Goal: Task Accomplishment & Management: Manage account settings

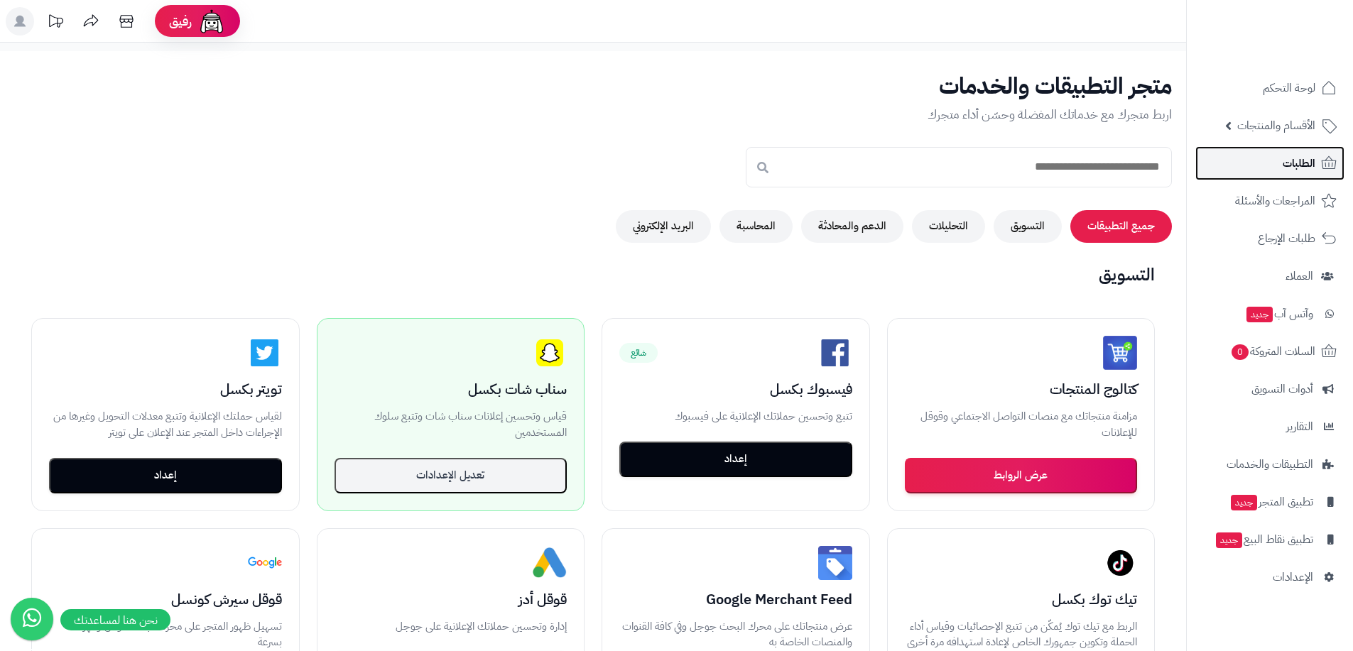
click at [725, 175] on link "الطلبات" at bounding box center [1270, 163] width 149 height 34
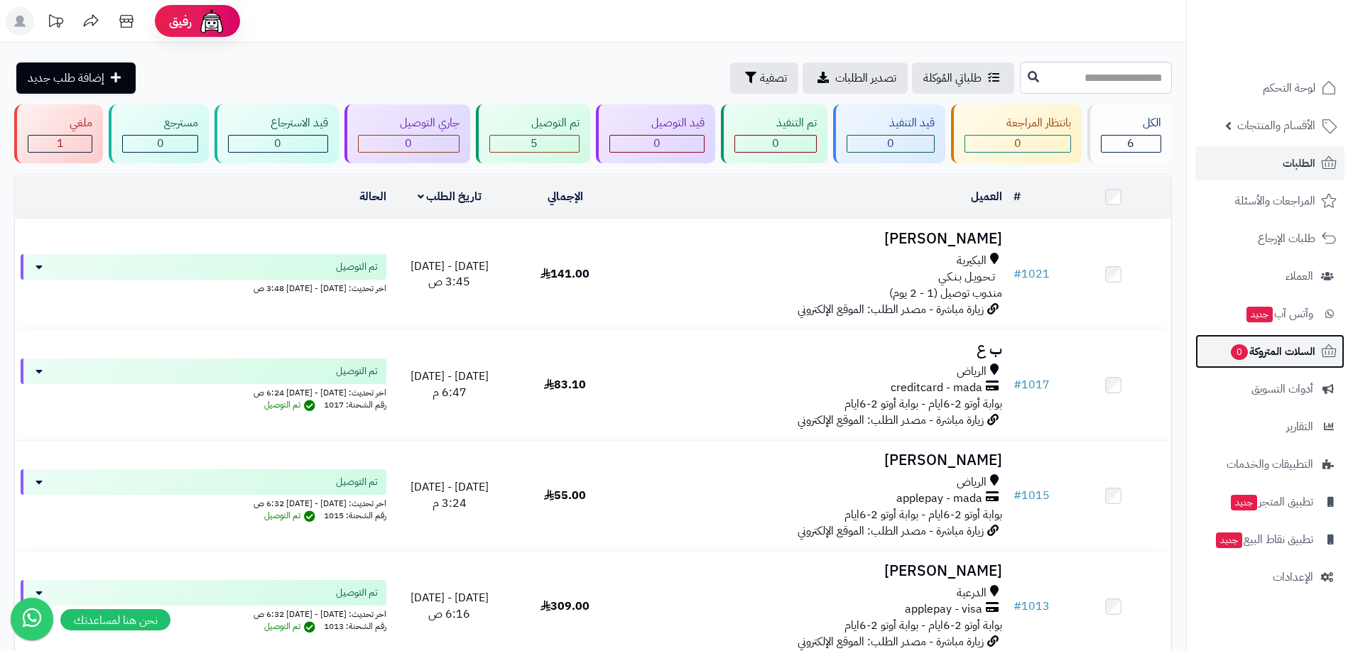
click at [1281, 350] on span "السلات المتروكة 0" at bounding box center [1273, 352] width 86 height 20
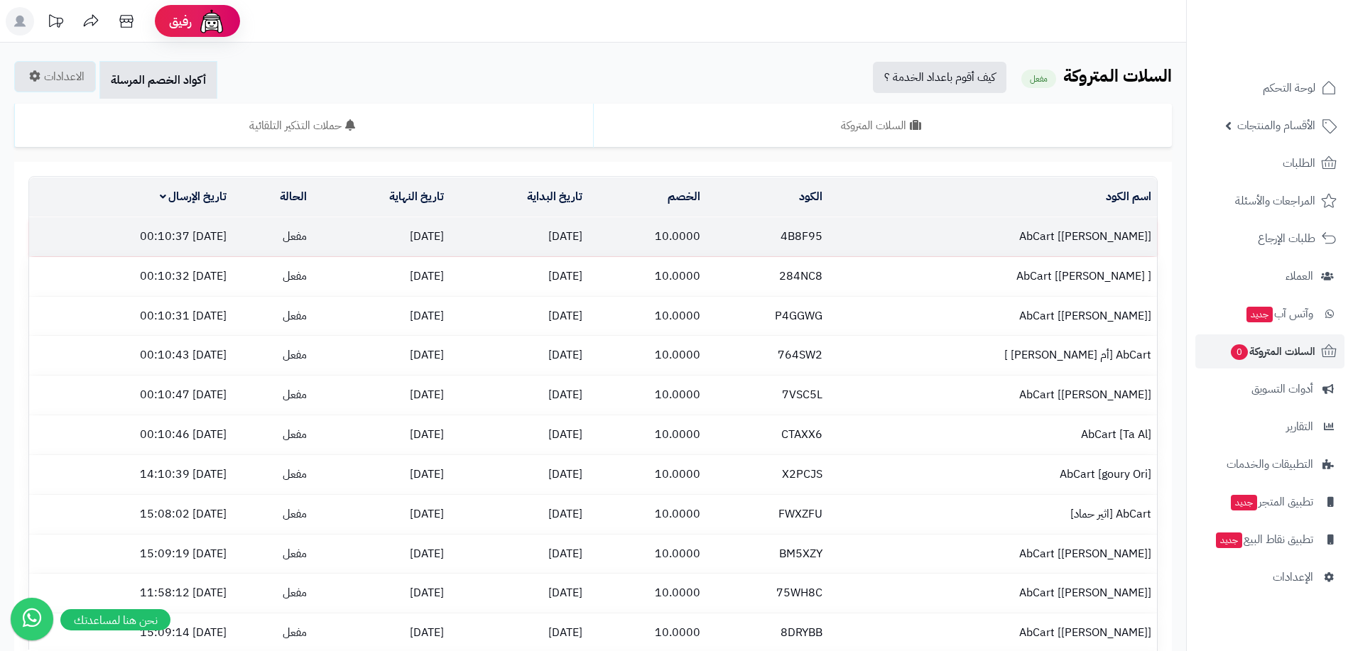
click at [706, 236] on td "10.0000" at bounding box center [647, 236] width 118 height 39
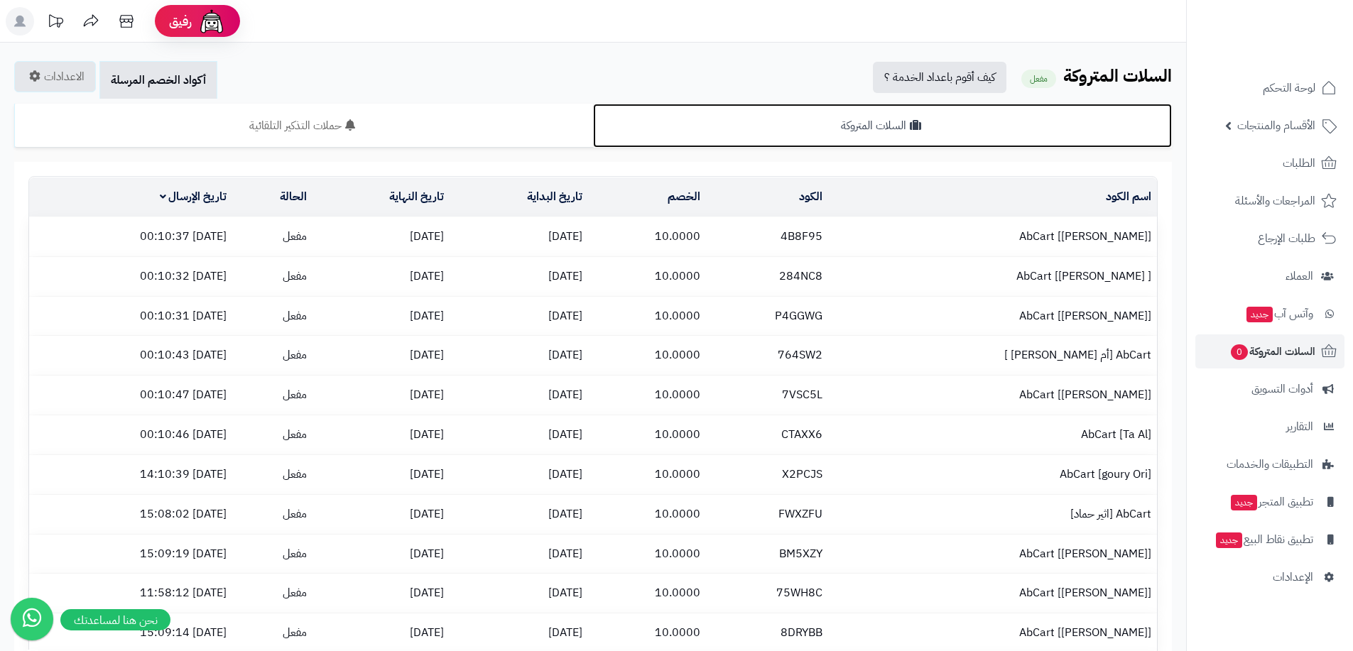
click at [822, 129] on link "السلات المتروكة" at bounding box center [882, 126] width 579 height 44
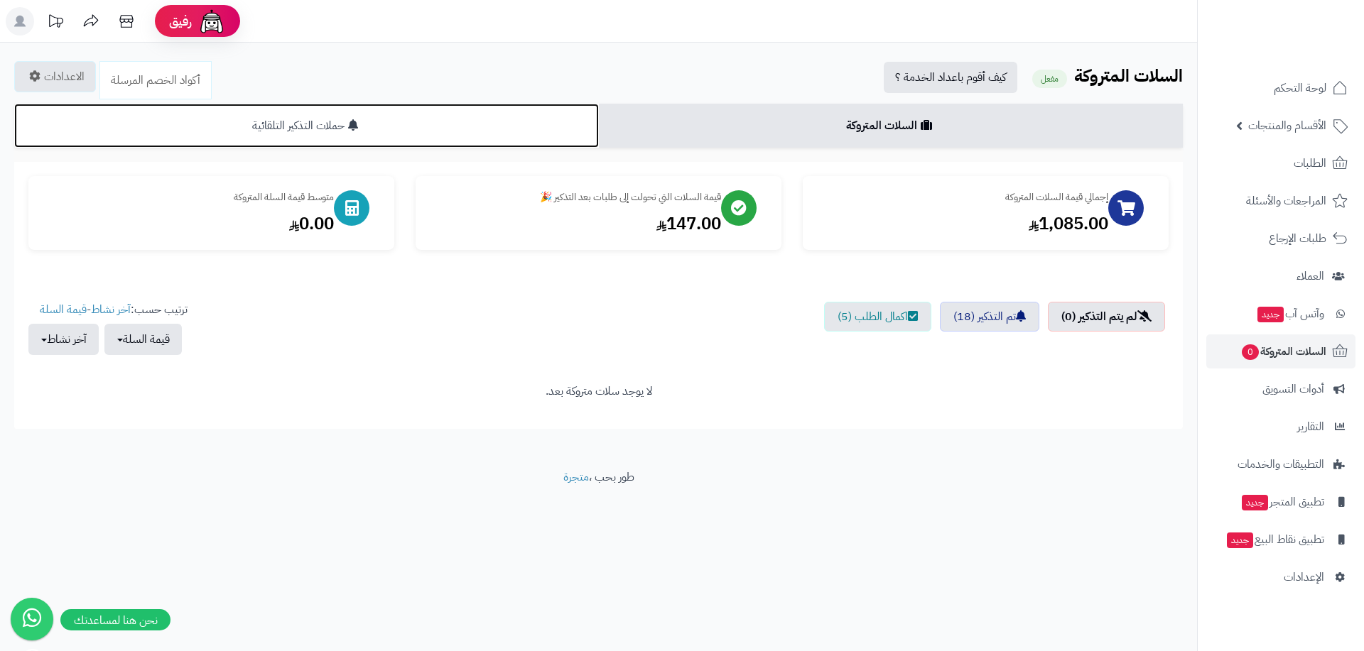
click at [527, 131] on link "حملات التذكير التلقائية" at bounding box center [306, 126] width 585 height 44
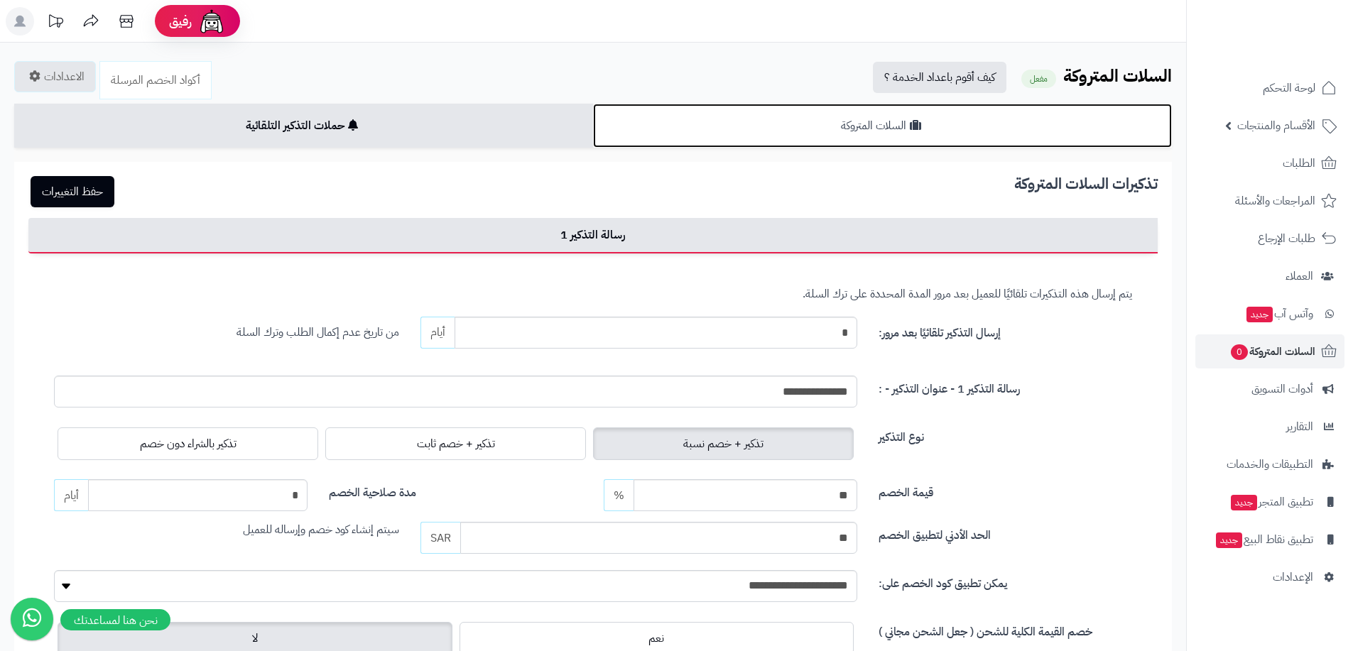
click at [757, 114] on link "السلات المتروكة" at bounding box center [882, 126] width 579 height 44
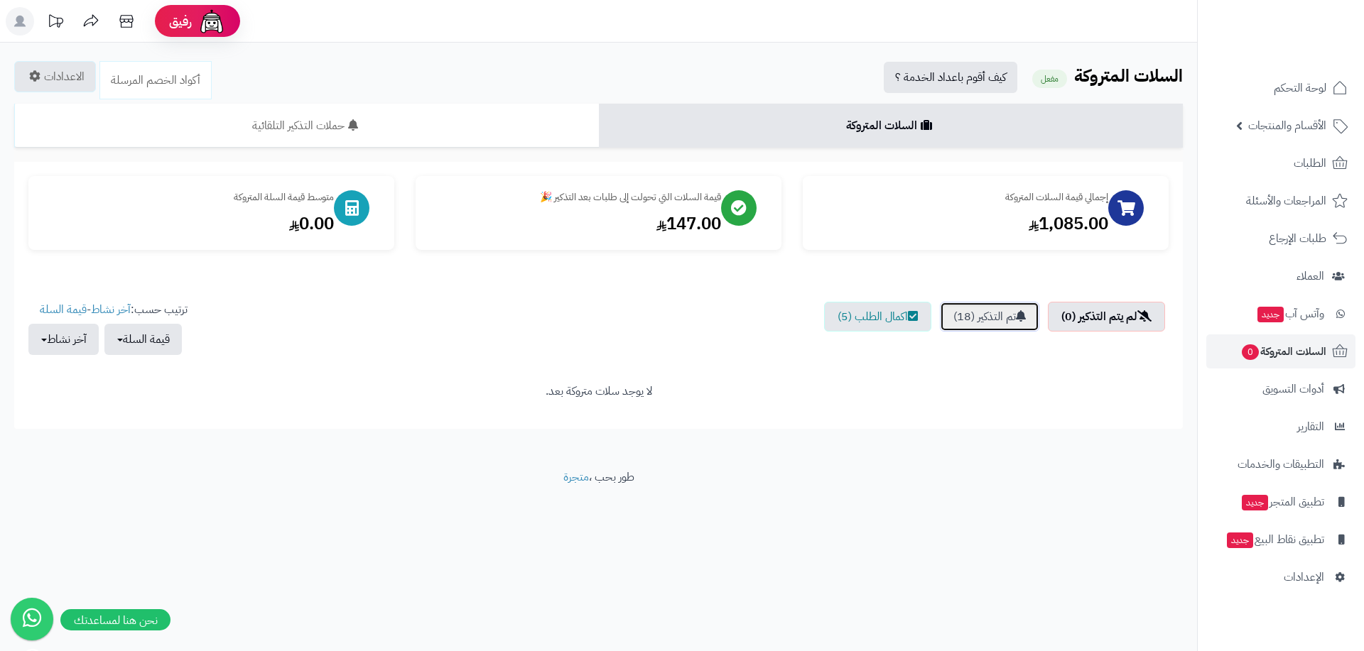
click at [990, 320] on link "تم التذكير (18)" at bounding box center [989, 317] width 99 height 30
